Goal: Task Accomplishment & Management: Manage account settings

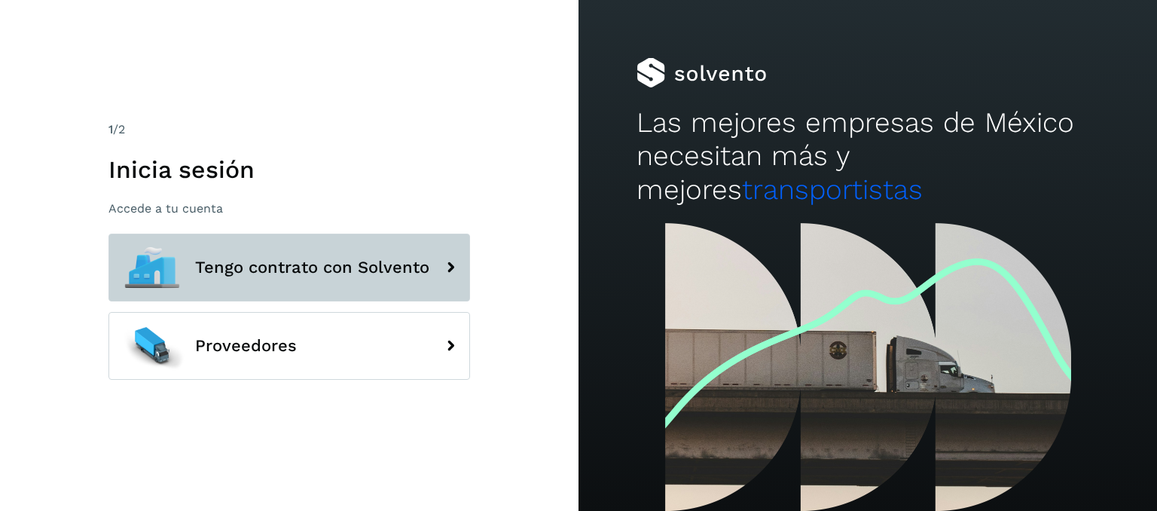
click at [257, 275] on span "Tengo contrato con Solvento" at bounding box center [312, 267] width 234 height 18
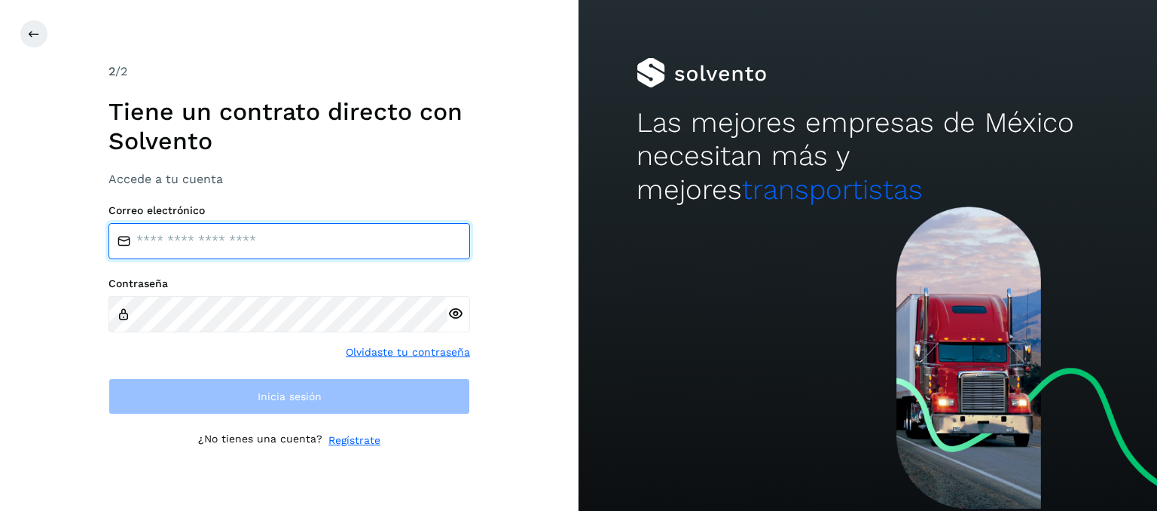
click at [243, 240] on input "email" at bounding box center [290, 241] width 362 height 36
type input "**********"
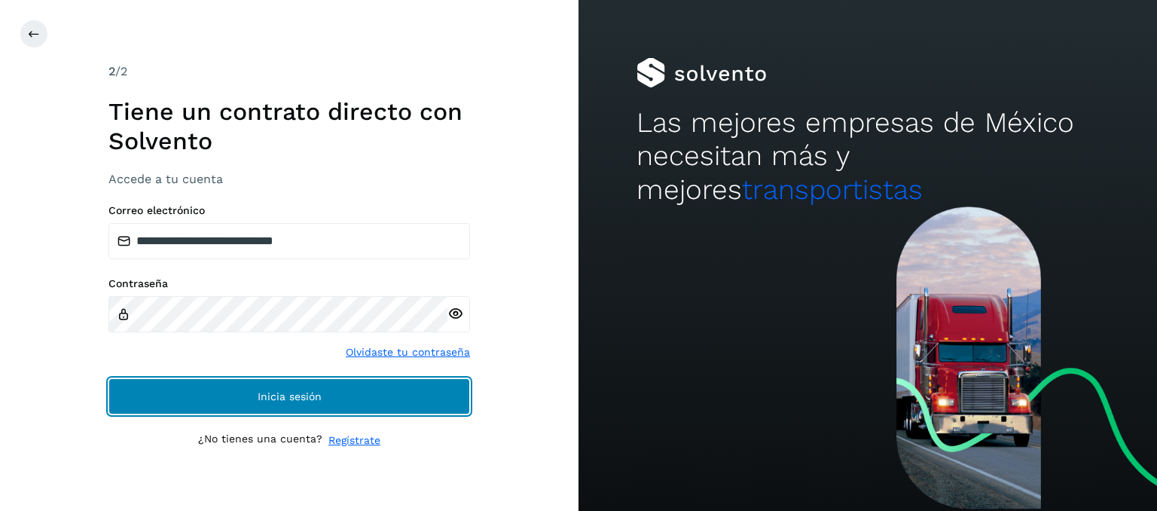
click at [341, 387] on button "Inicia sesión" at bounding box center [290, 396] width 362 height 36
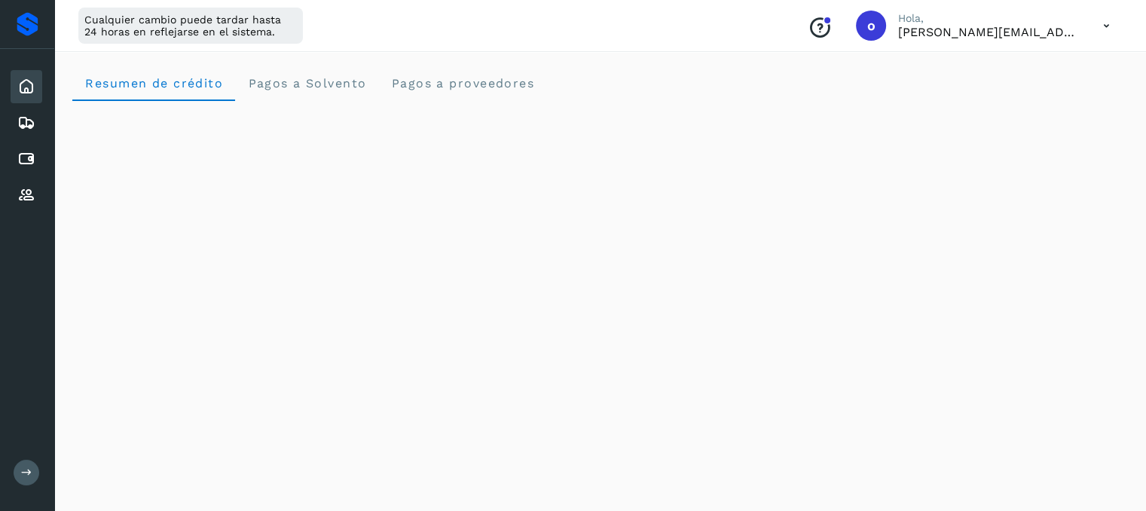
click at [24, 87] on icon at bounding box center [26, 87] width 18 height 18
click at [318, 76] on span "Pagos a Solvento" at bounding box center [306, 83] width 119 height 14
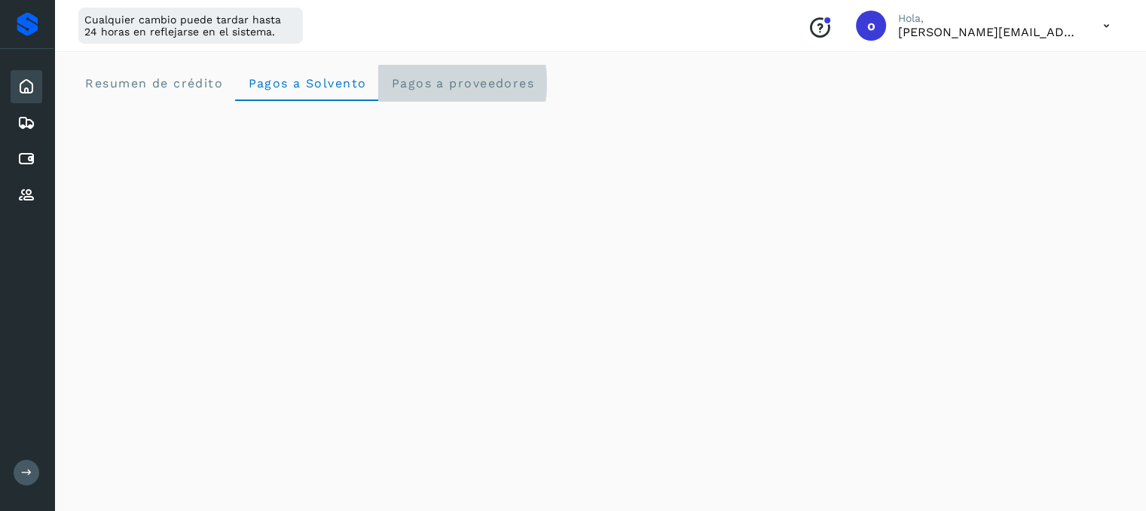
click at [463, 82] on span "Pagos a proveedores" at bounding box center [462, 83] width 144 height 14
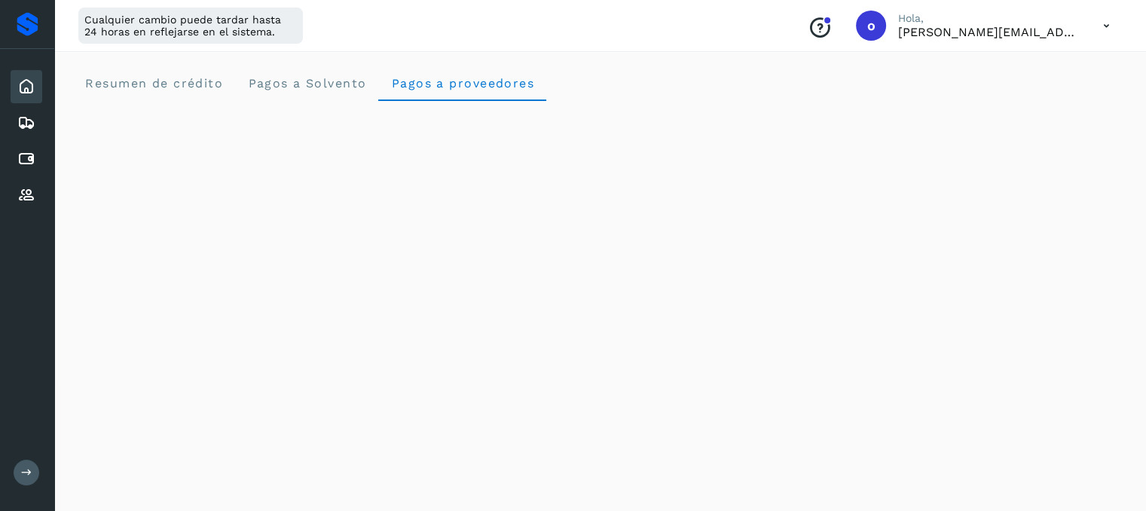
click at [21, 87] on icon at bounding box center [26, 87] width 18 height 18
click at [29, 121] on icon at bounding box center [26, 123] width 18 height 18
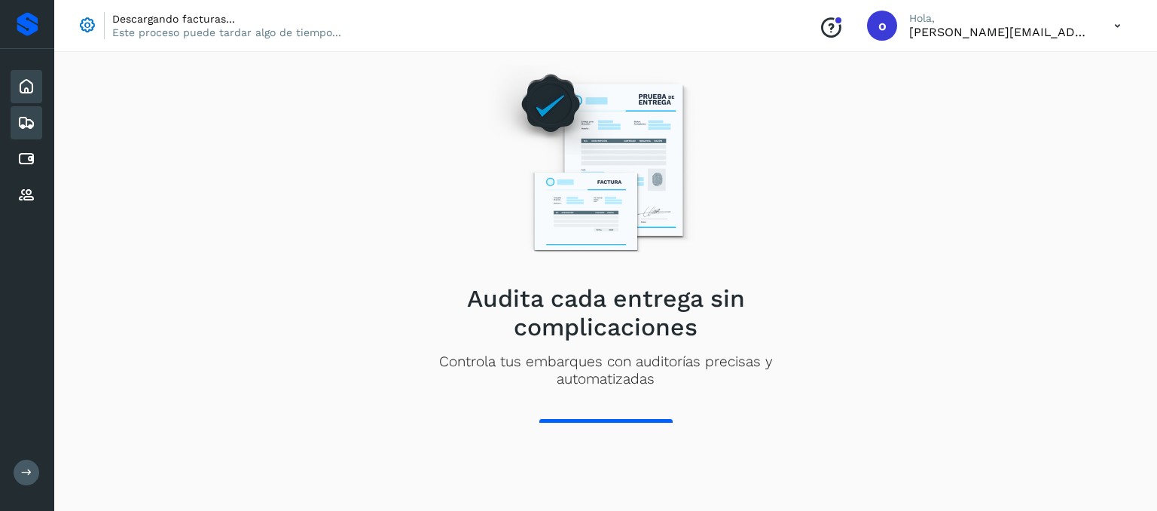
click at [11, 81] on div "Inicio" at bounding box center [27, 86] width 32 height 33
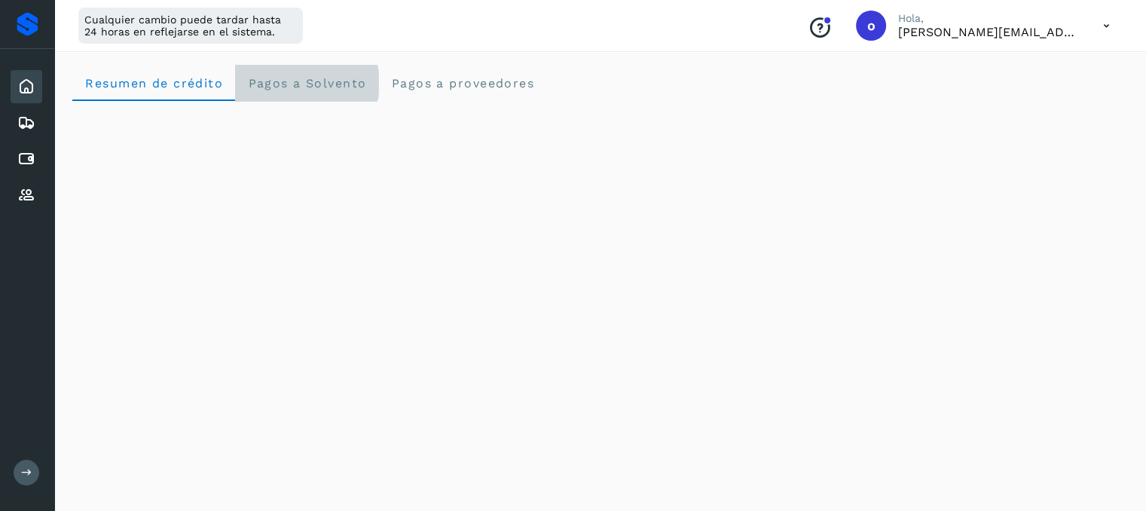
click at [338, 93] on Solvento "Pagos a Solvento" at bounding box center [306, 83] width 143 height 36
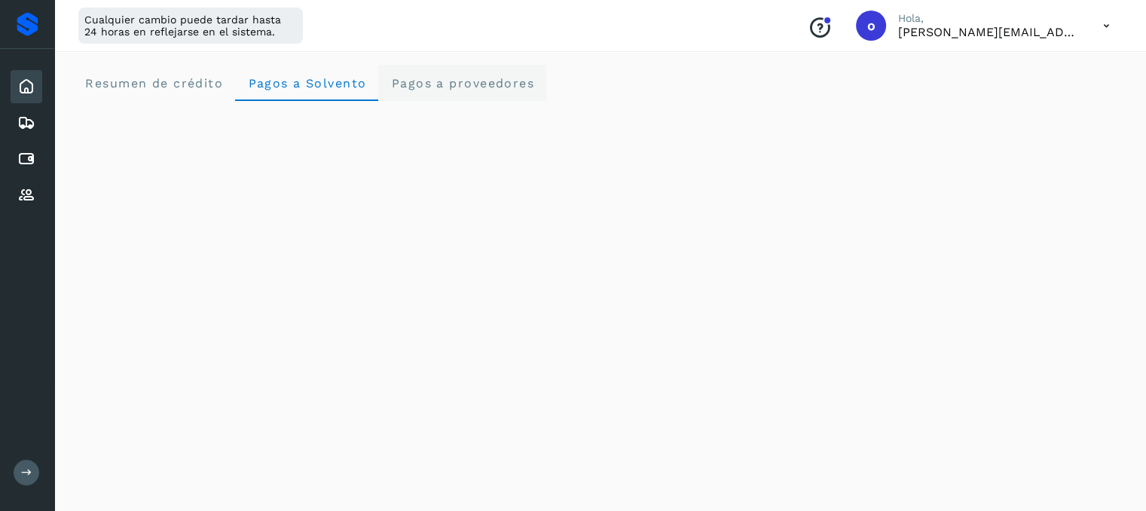
click at [477, 82] on span "Pagos a proveedores" at bounding box center [462, 83] width 144 height 14
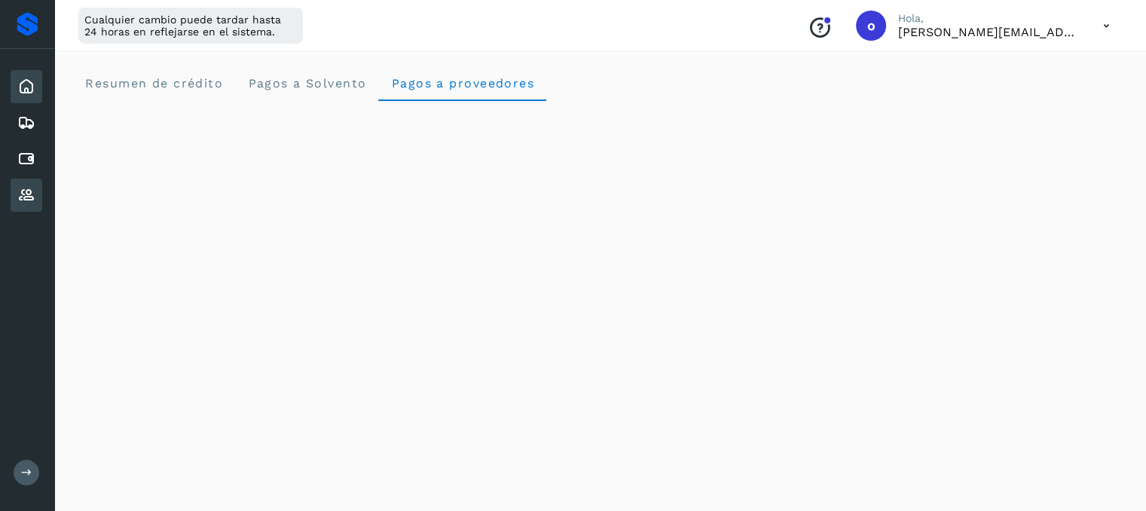
click at [26, 194] on icon at bounding box center [26, 195] width 18 height 18
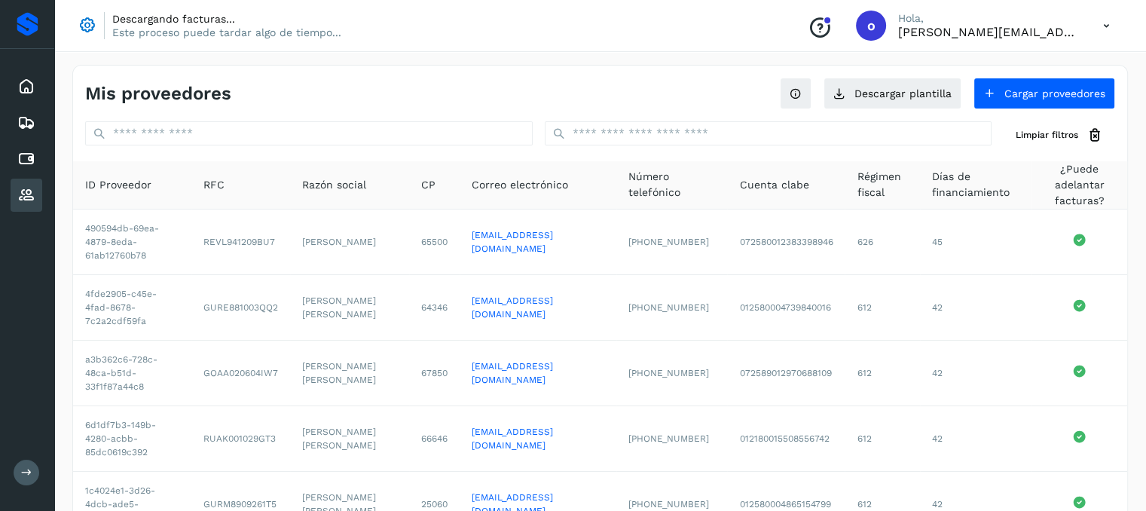
click at [138, 23] on p "Descargando facturas..." at bounding box center [226, 19] width 229 height 14
